Goal: Task Accomplishment & Management: Manage account settings

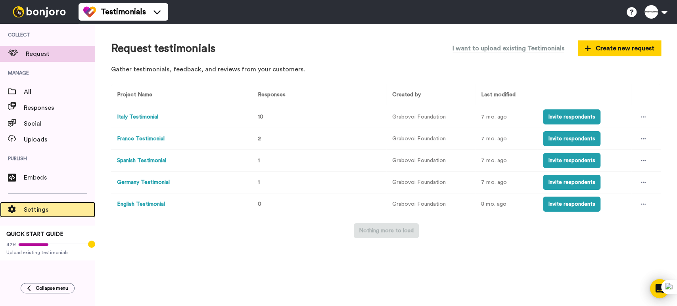
click at [35, 212] on span "Settings" at bounding box center [59, 210] width 71 height 10
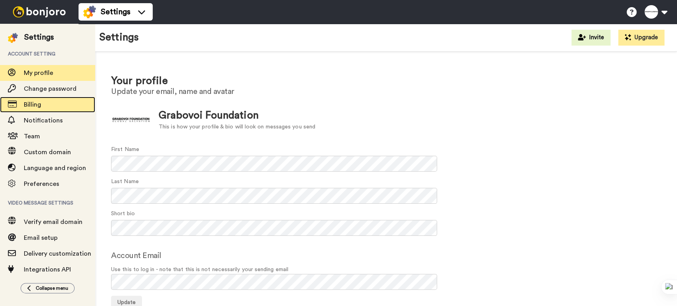
click at [37, 105] on span "Billing" at bounding box center [32, 104] width 17 height 6
click at [37, 103] on span "Billing" at bounding box center [32, 104] width 17 height 6
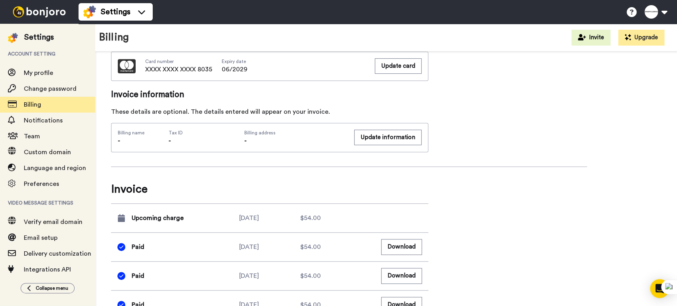
scroll to position [484, 0]
